Goal: Task Accomplishment & Management: Use online tool/utility

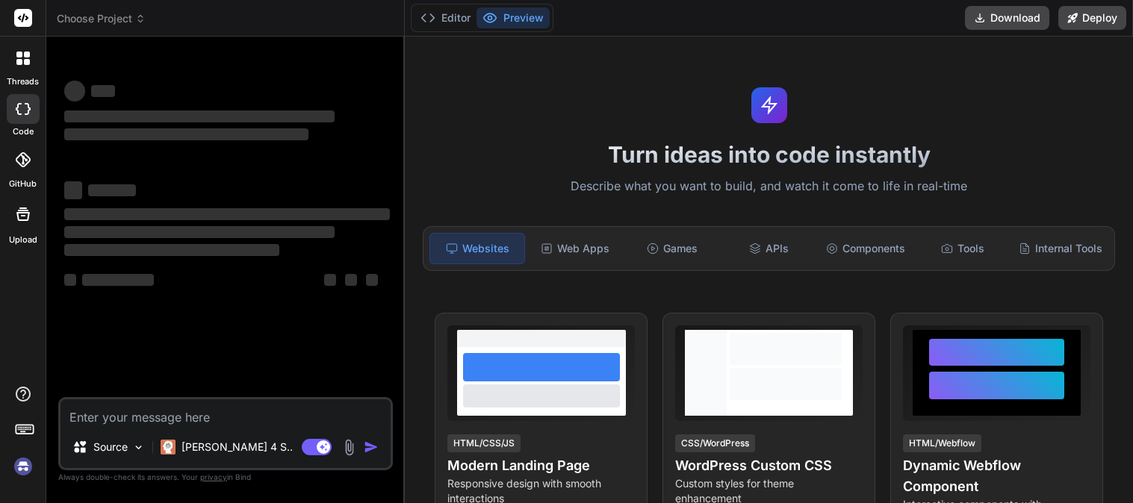
type textarea "x"
click at [163, 416] on textarea at bounding box center [225, 413] width 330 height 27
type textarea "d"
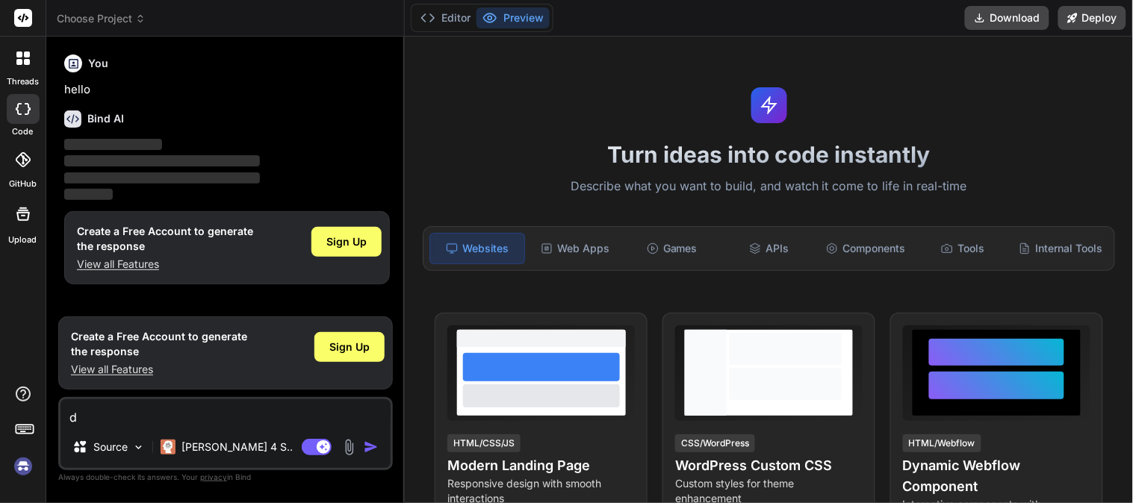
type textarea "x"
type textarea "d"
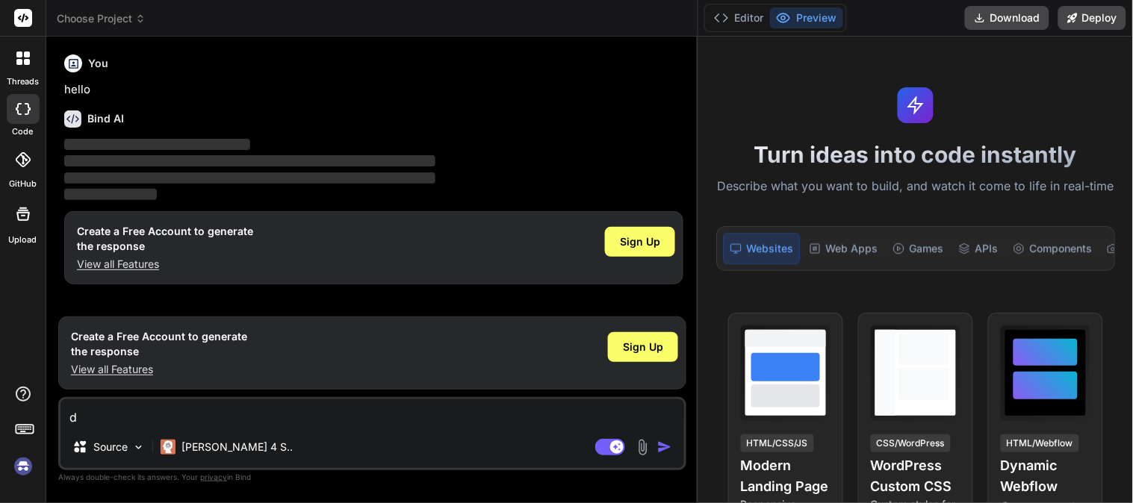
drag, startPoint x: 403, startPoint y: 79, endPoint x: 1024, endPoint y: 63, distance: 620.8
click at [1024, 63] on div "Choose Project Created with Pixso. Bind AI Web Search Created with Pixso. Code …" at bounding box center [589, 251] width 1087 height 503
click at [490, 86] on p "hello" at bounding box center [373, 89] width 619 height 17
click at [639, 235] on span "Sign Up" at bounding box center [640, 242] width 40 height 15
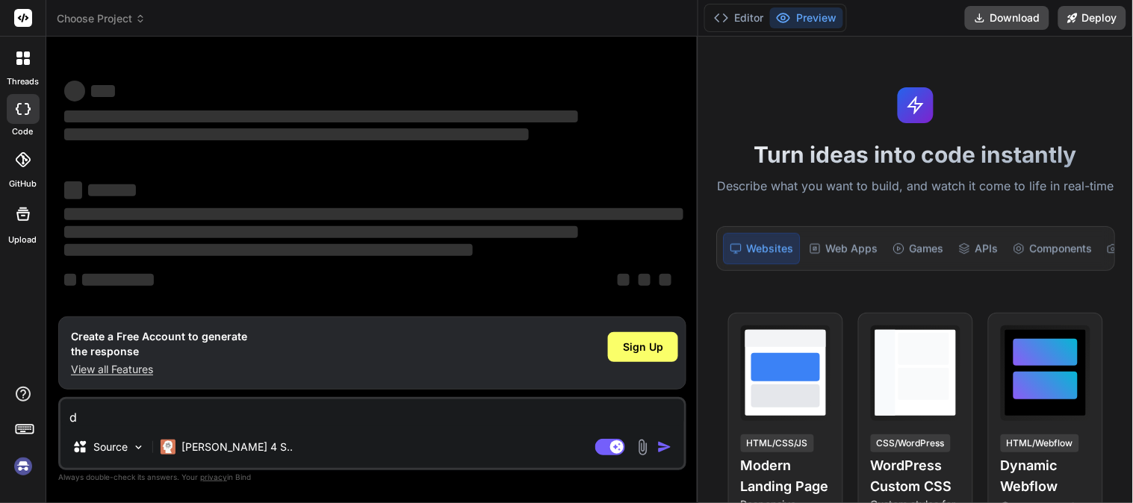
scroll to position [30, 0]
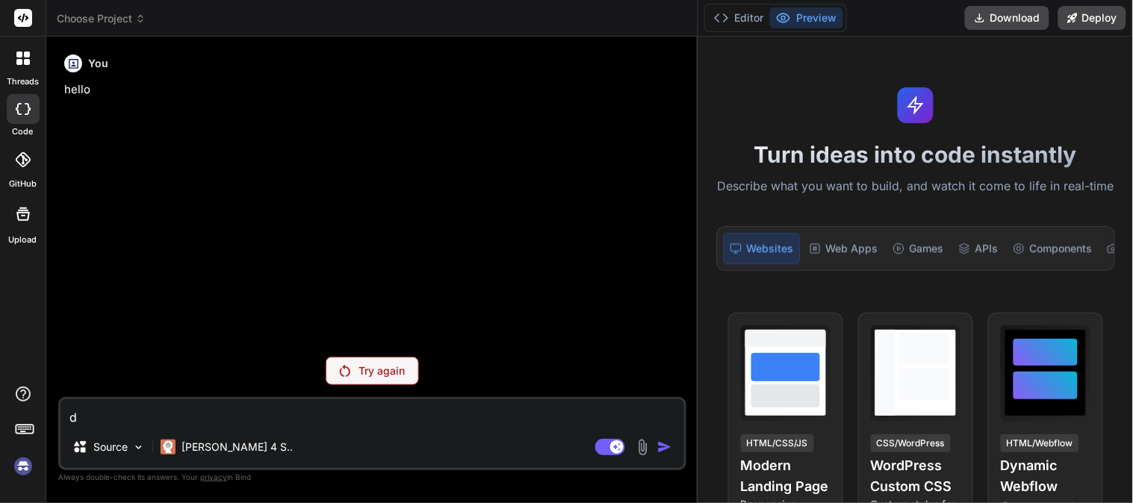
drag, startPoint x: 698, startPoint y: 46, endPoint x: 890, endPoint y: 63, distance: 192.7
click at [912, 60] on div "Choose Project Created with Pixso. Bind AI Web Search Created with Pixso. Code …" at bounding box center [589, 251] width 1087 height 503
click at [385, 366] on p "Try again" at bounding box center [382, 371] width 46 height 15
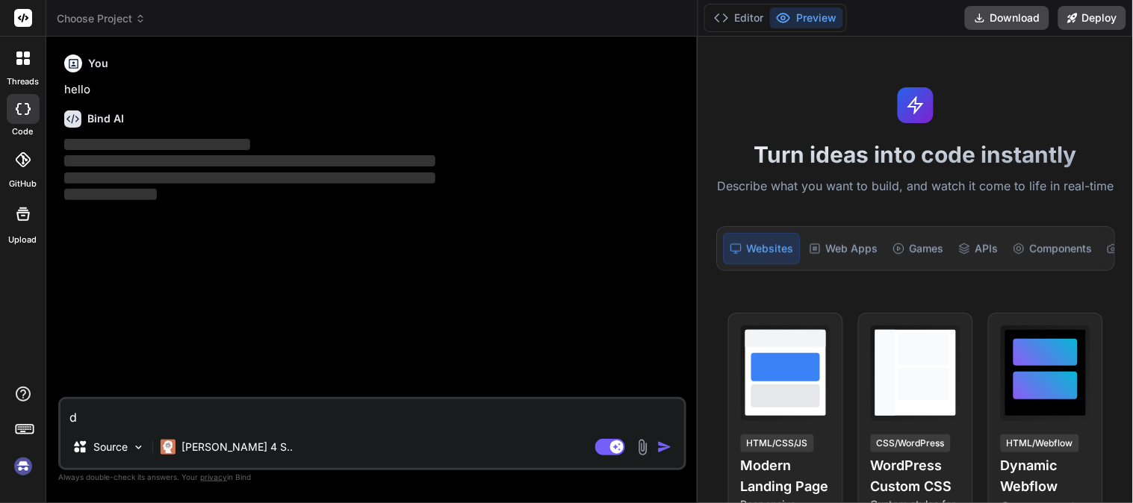
type textarea "x"
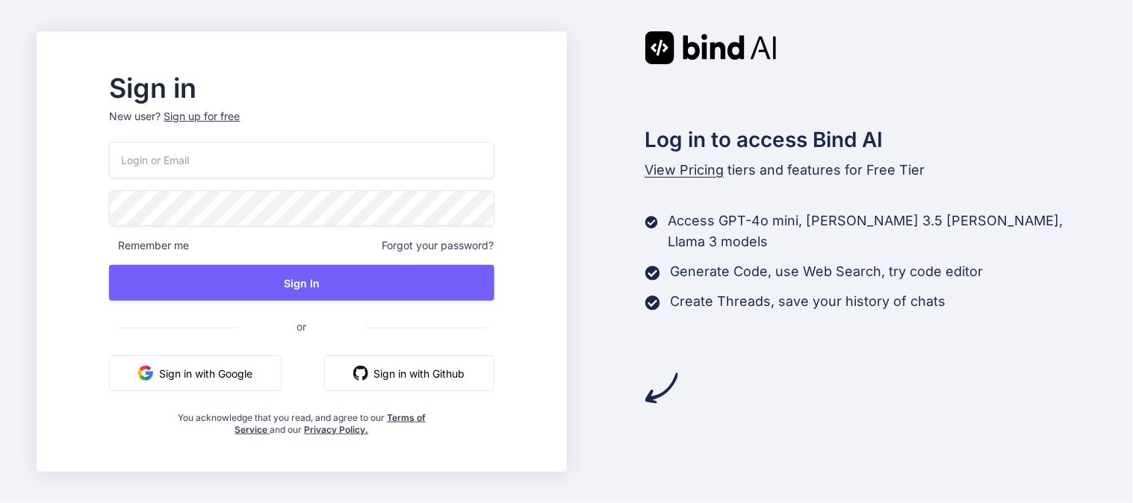
click at [252, 169] on input "email" at bounding box center [301, 160] width 385 height 37
type input "ram1@yopmail.com"
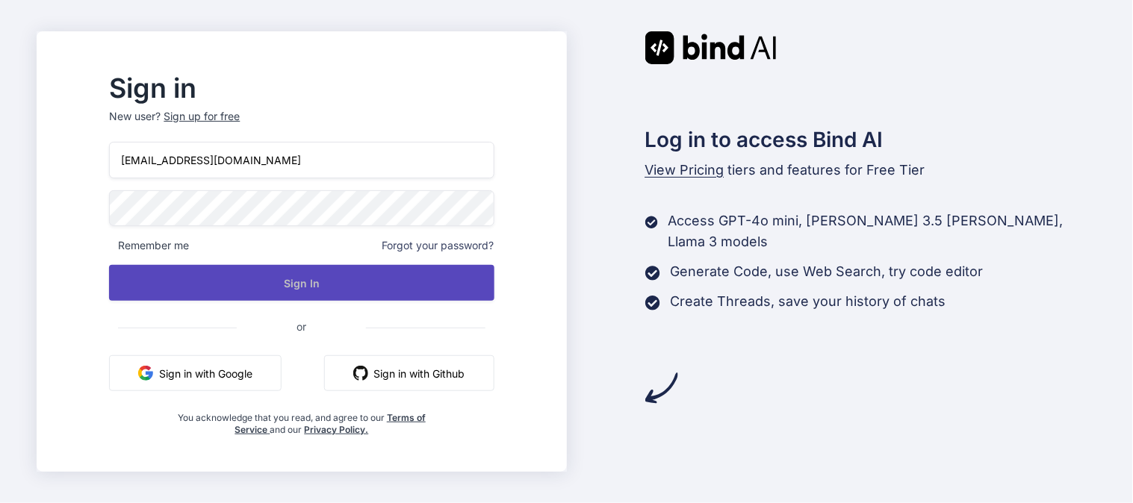
click at [342, 294] on button "Sign In" at bounding box center [301, 283] width 385 height 36
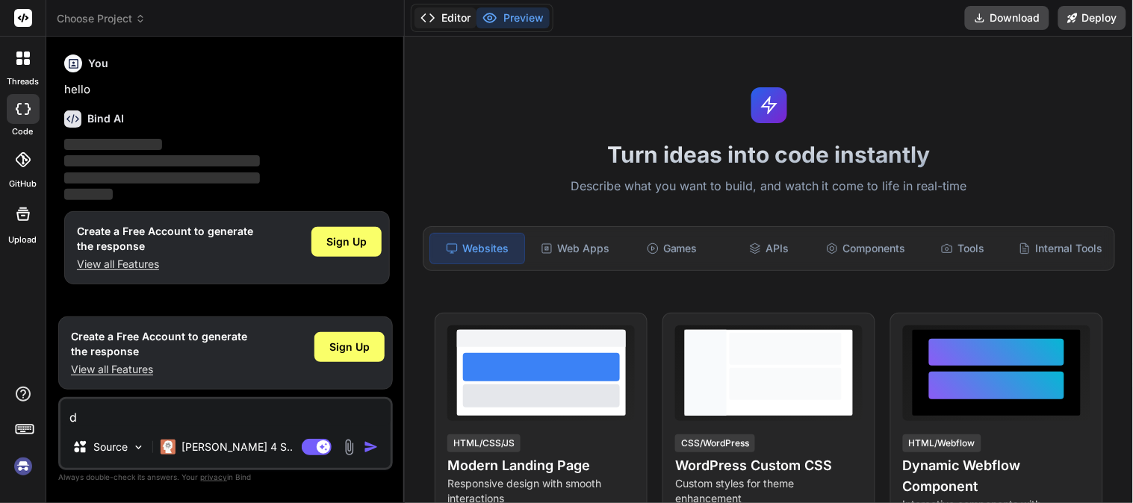
type textarea "x"
